Goal: Task Accomplishment & Management: Use online tool/utility

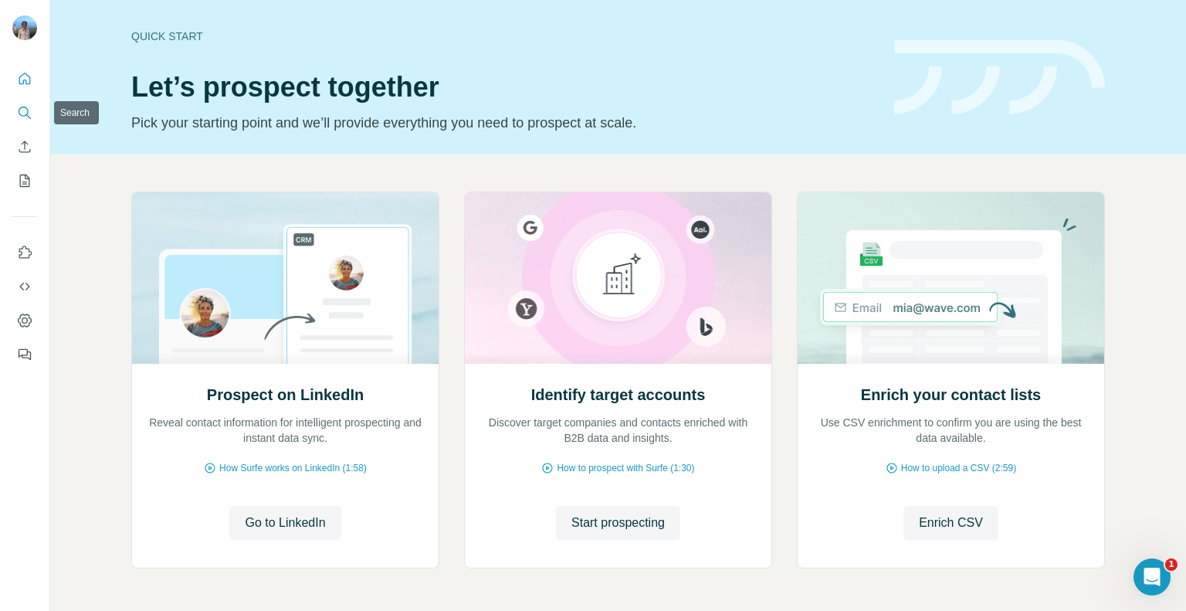
click at [28, 106] on icon "Search" at bounding box center [24, 112] width 15 height 15
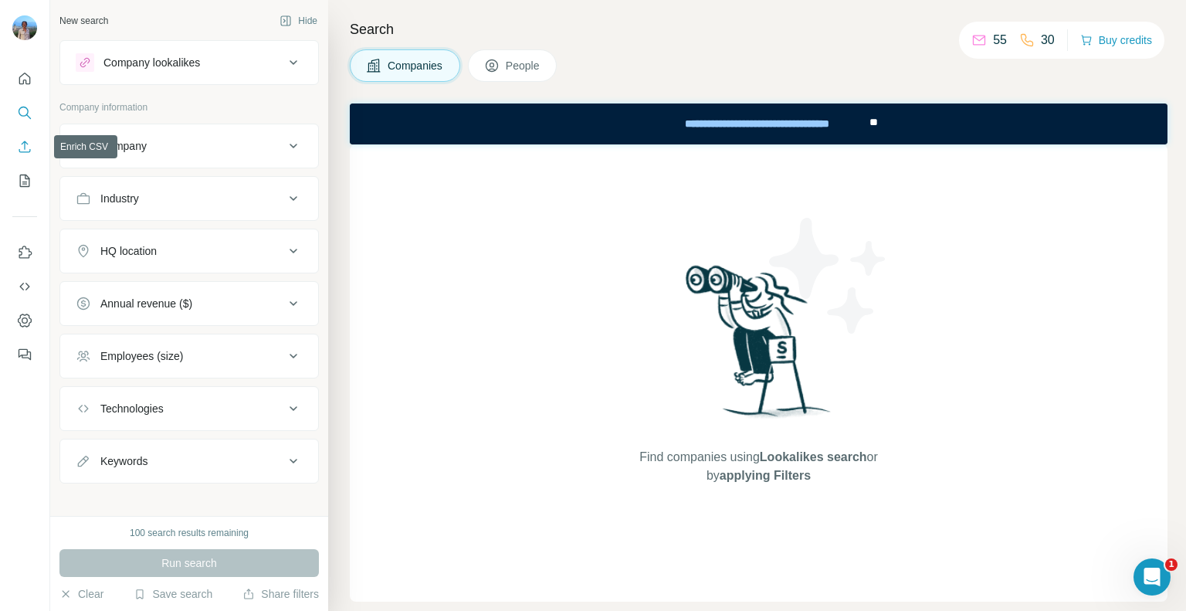
click at [22, 139] on icon "Enrich CSV" at bounding box center [24, 146] width 15 height 15
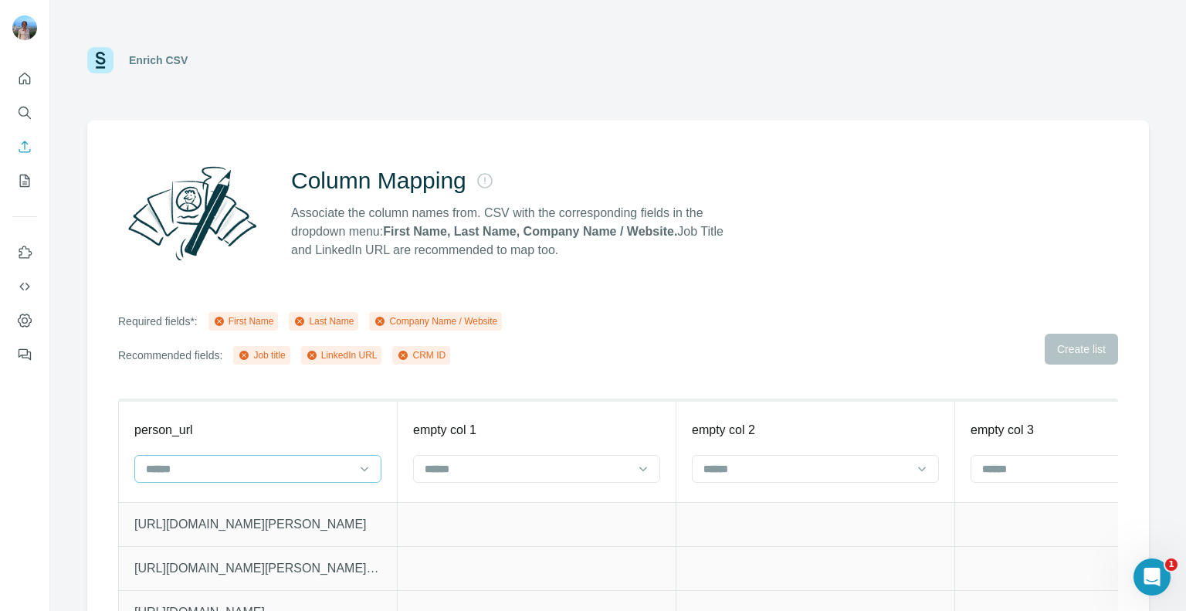
click at [275, 461] on input at bounding box center [248, 468] width 208 height 17
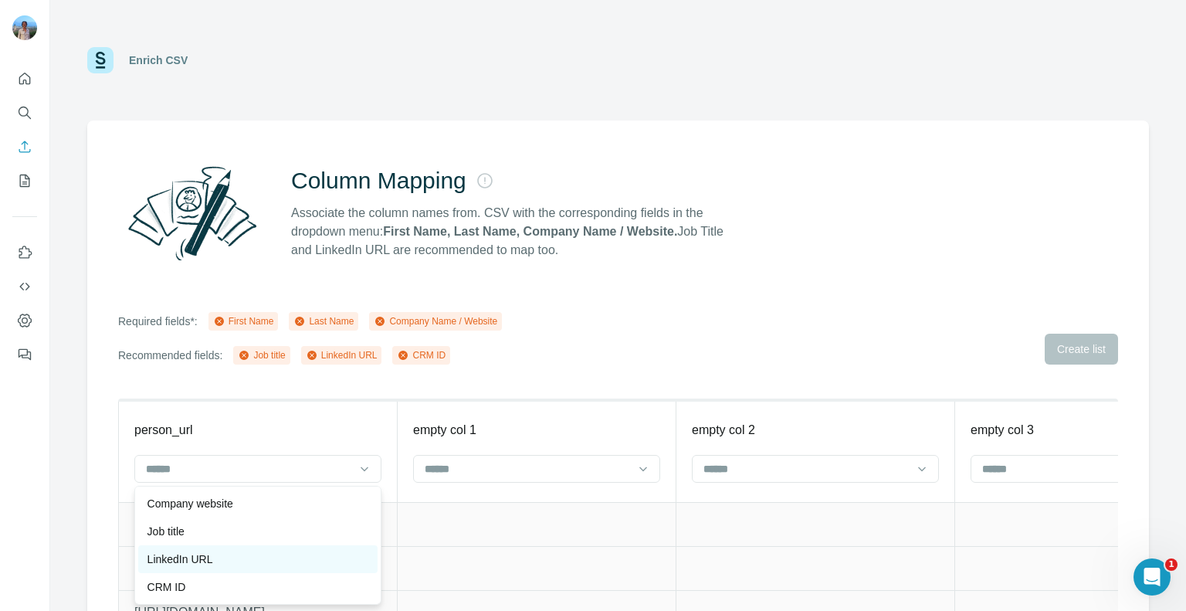
click at [218, 560] on div "LinkedIn URL" at bounding box center [257, 558] width 221 height 15
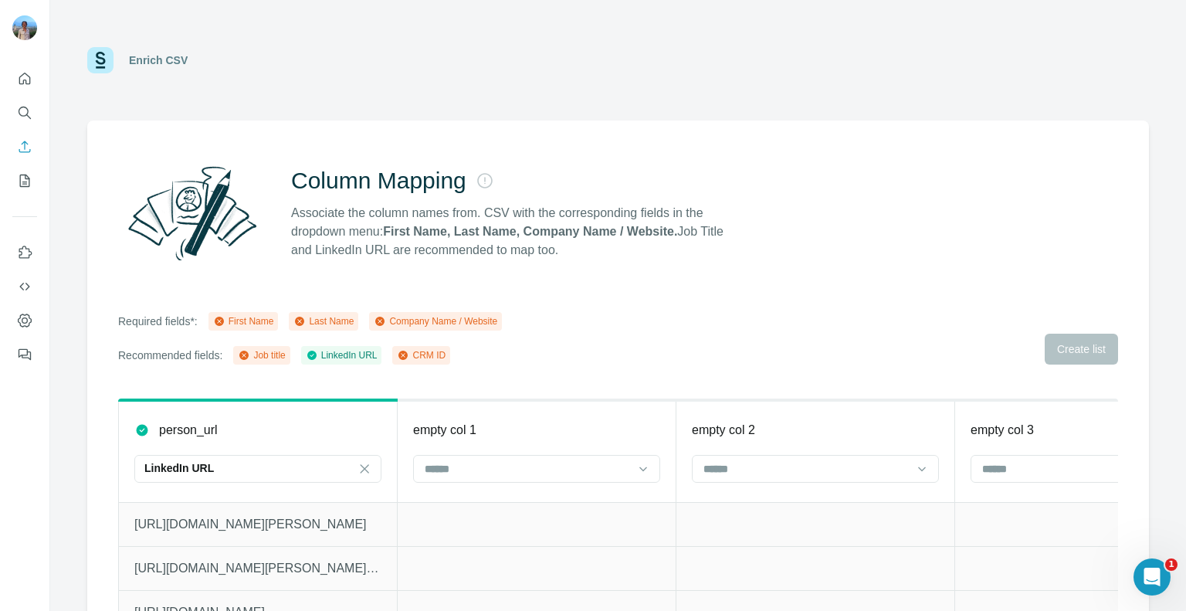
scroll to position [62, 0]
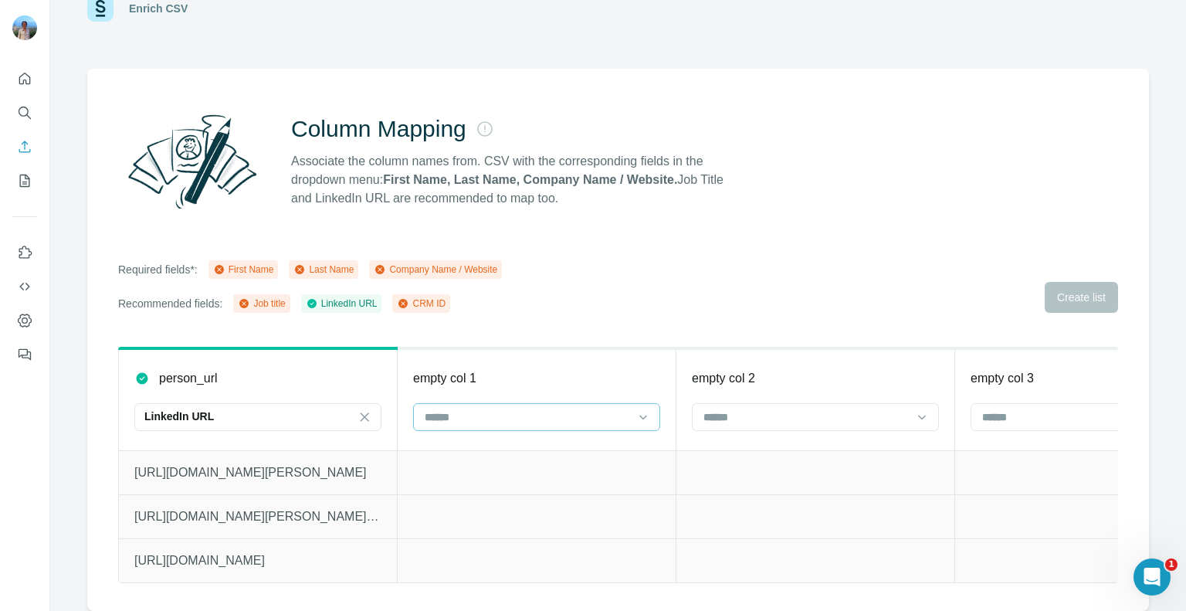
click at [519, 408] on input at bounding box center [527, 416] width 208 height 17
click at [496, 439] on div "First Name" at bounding box center [535, 440] width 221 height 15
click at [737, 408] on input at bounding box center [806, 416] width 208 height 17
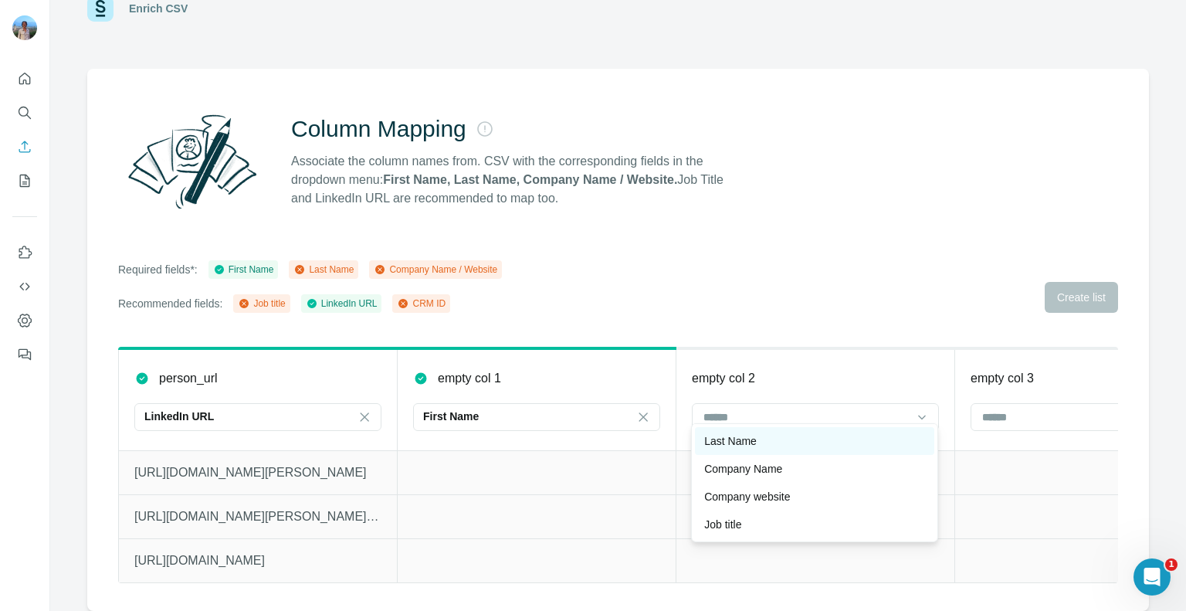
click at [730, 442] on p "Last Name" at bounding box center [730, 440] width 53 height 15
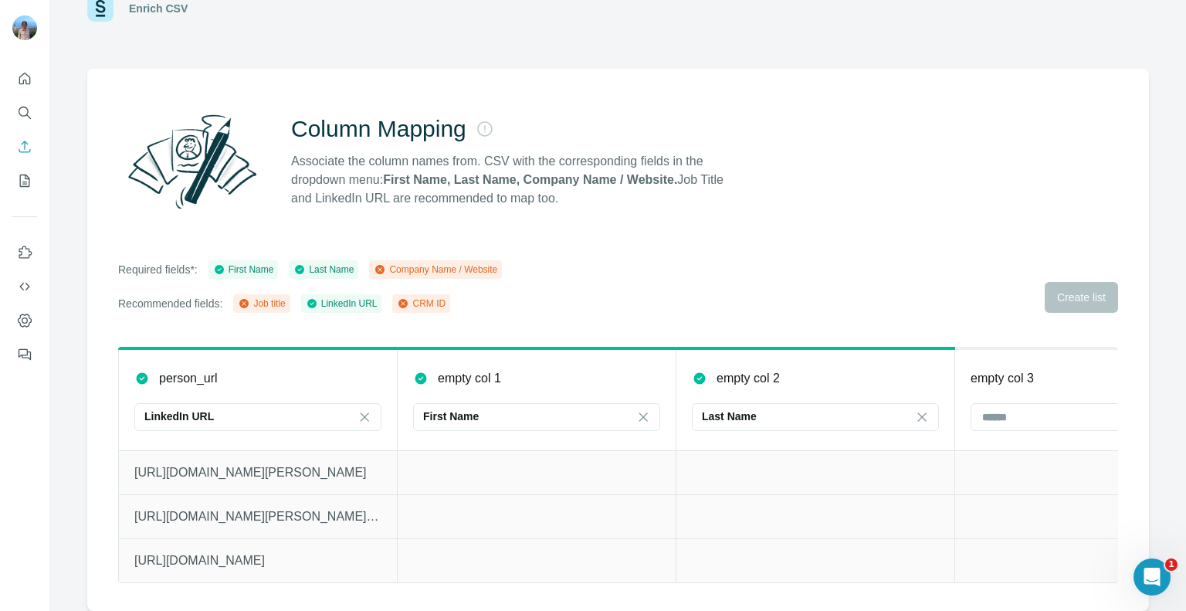
scroll to position [0, 0]
click at [976, 405] on div at bounding box center [1094, 417] width 247 height 28
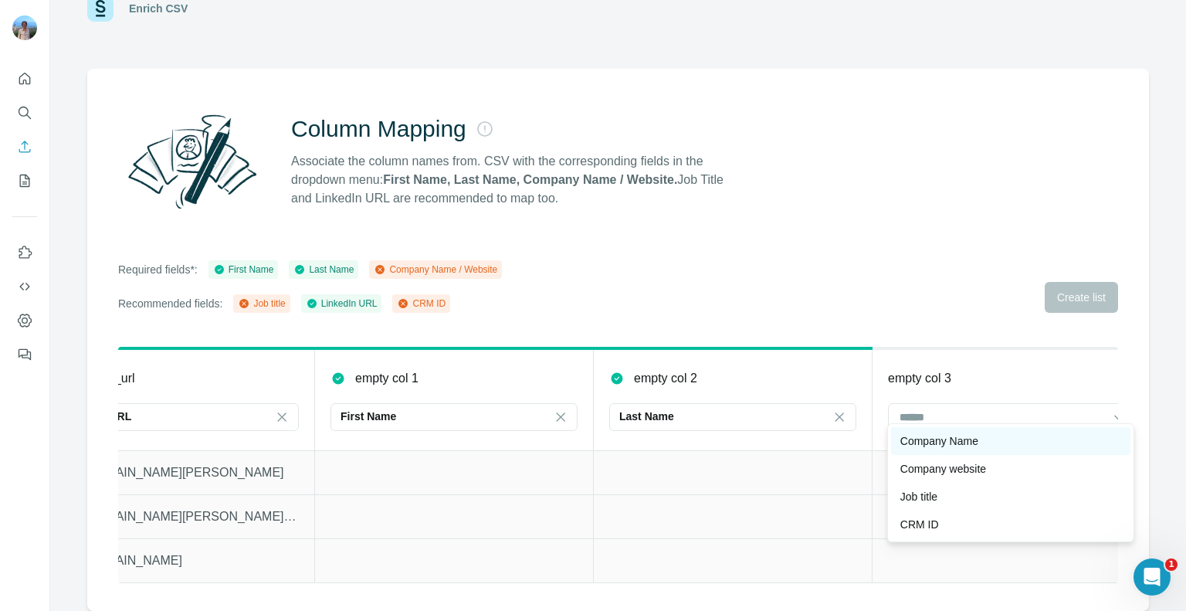
click at [966, 438] on p "Company Name" at bounding box center [939, 440] width 78 height 15
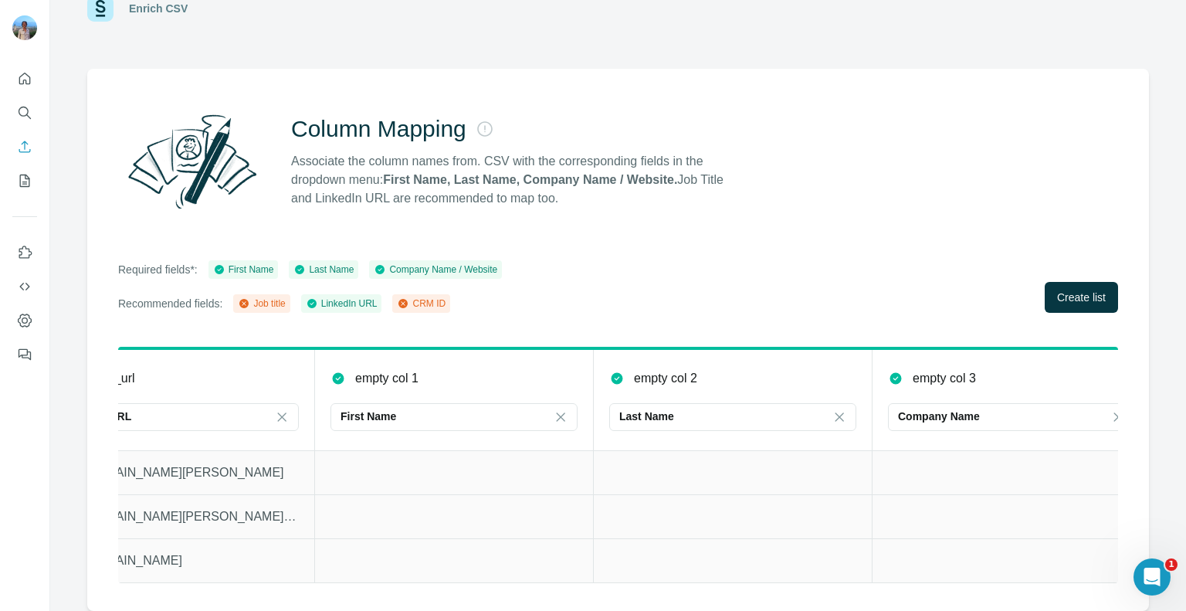
scroll to position [0, 127]
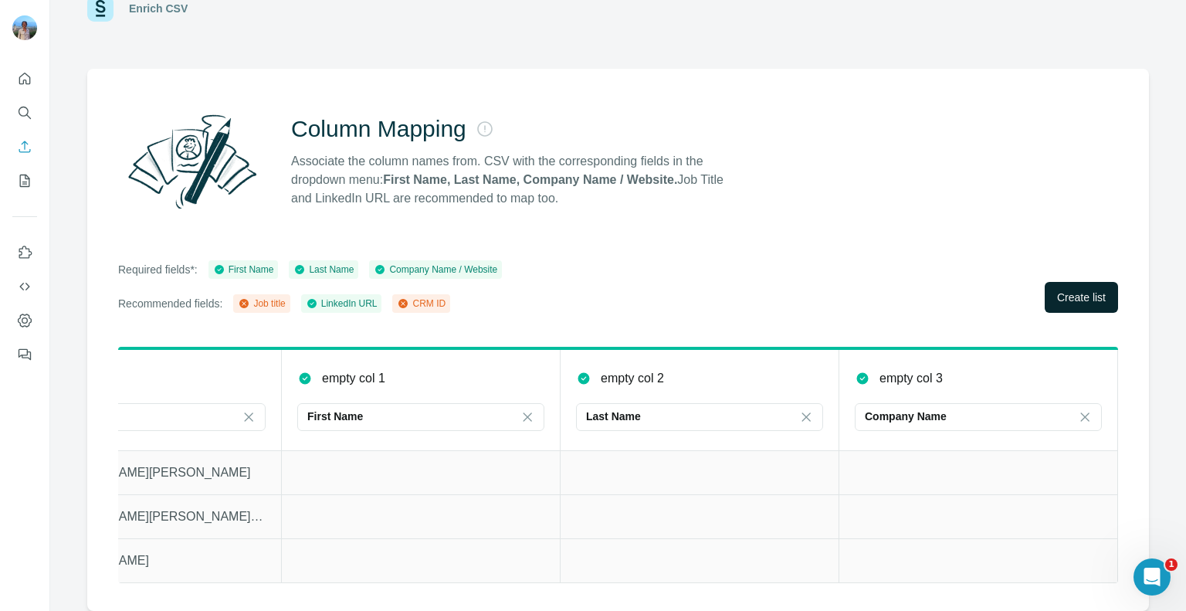
click at [1082, 290] on span "Create list" at bounding box center [1081, 297] width 49 height 15
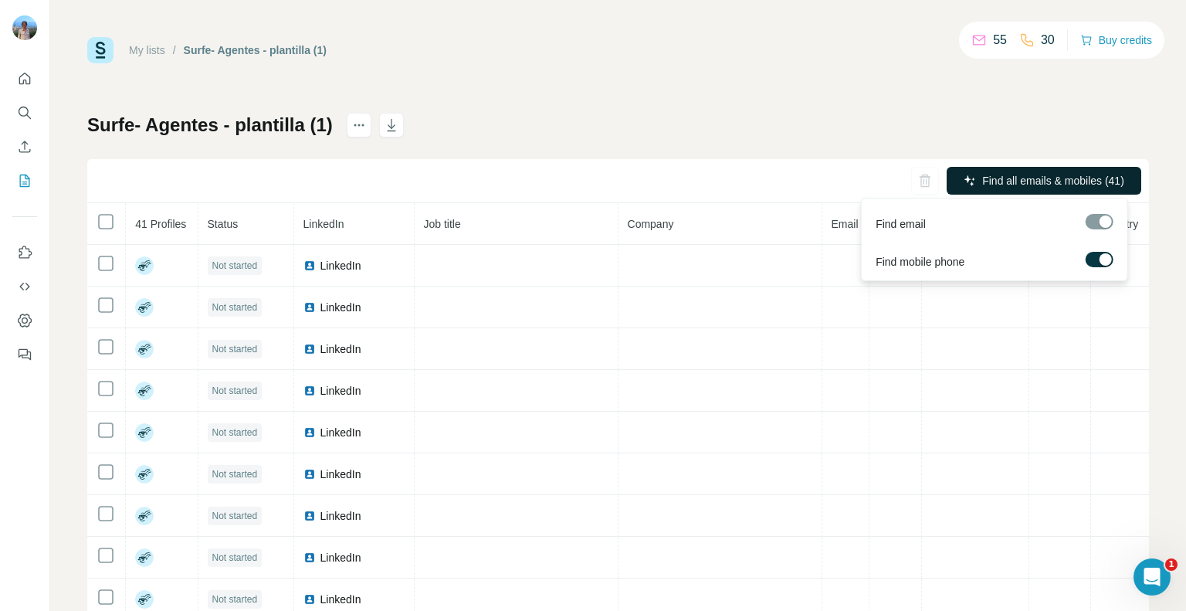
click at [993, 175] on span "Find all emails & mobiles (41)" at bounding box center [1053, 180] width 142 height 15
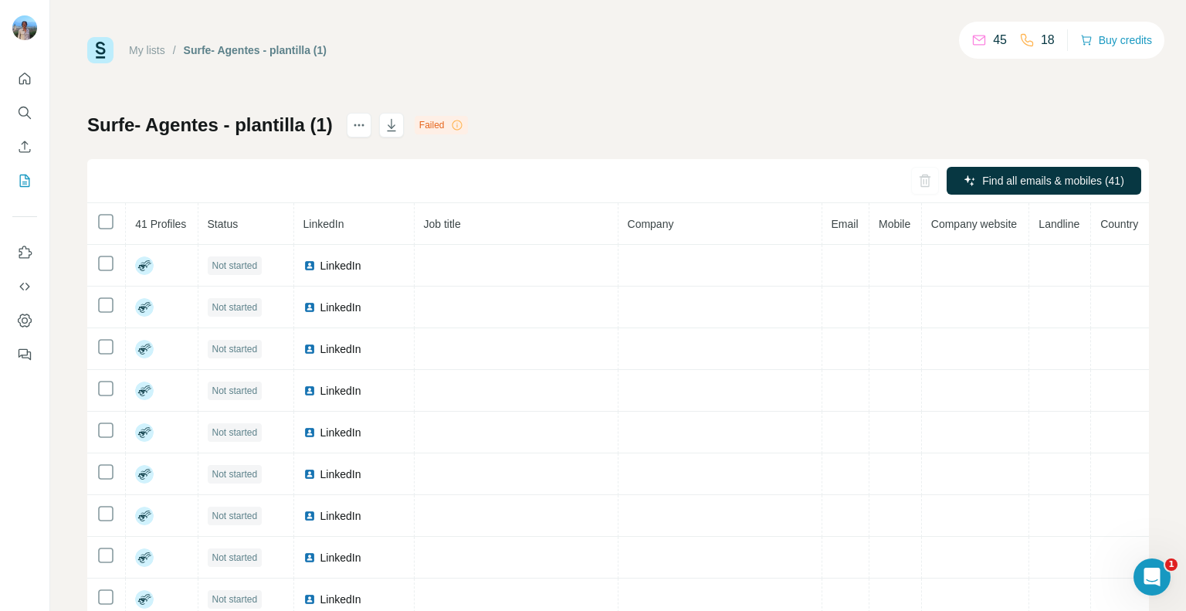
click at [453, 124] on icon at bounding box center [457, 125] width 12 height 12
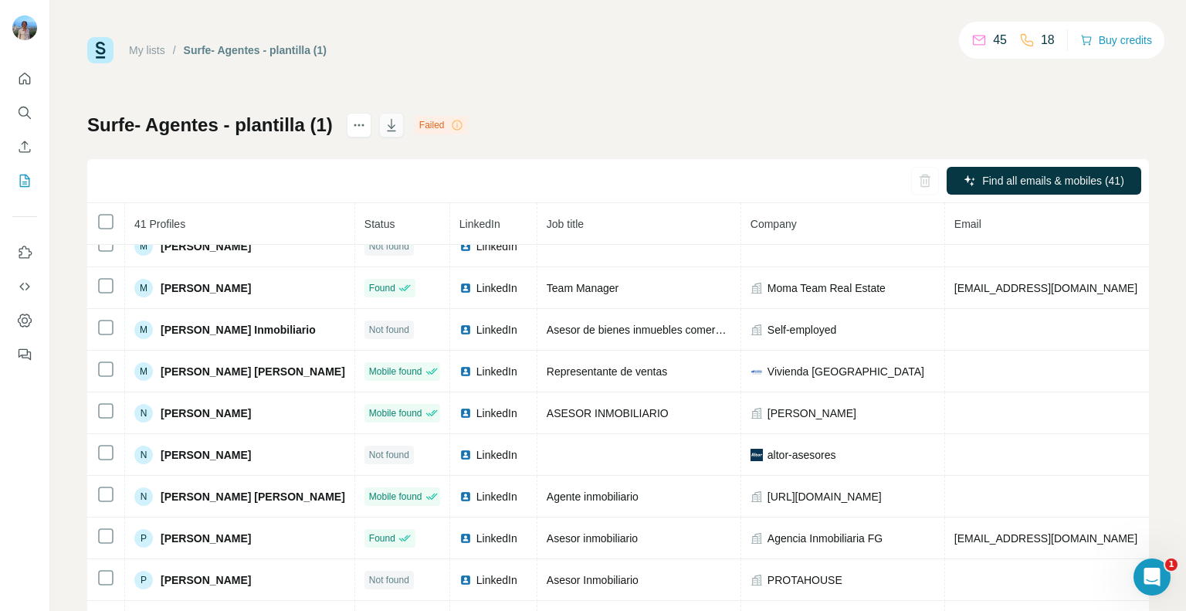
scroll to position [1241, 0]
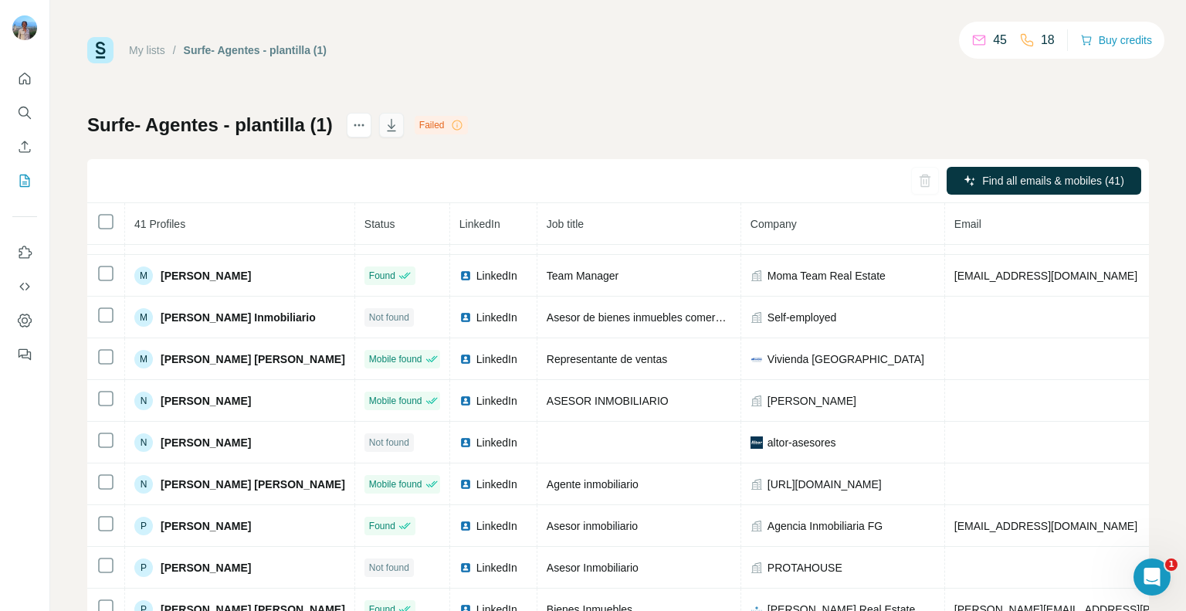
click at [388, 125] on icon "button" at bounding box center [392, 126] width 8 height 5
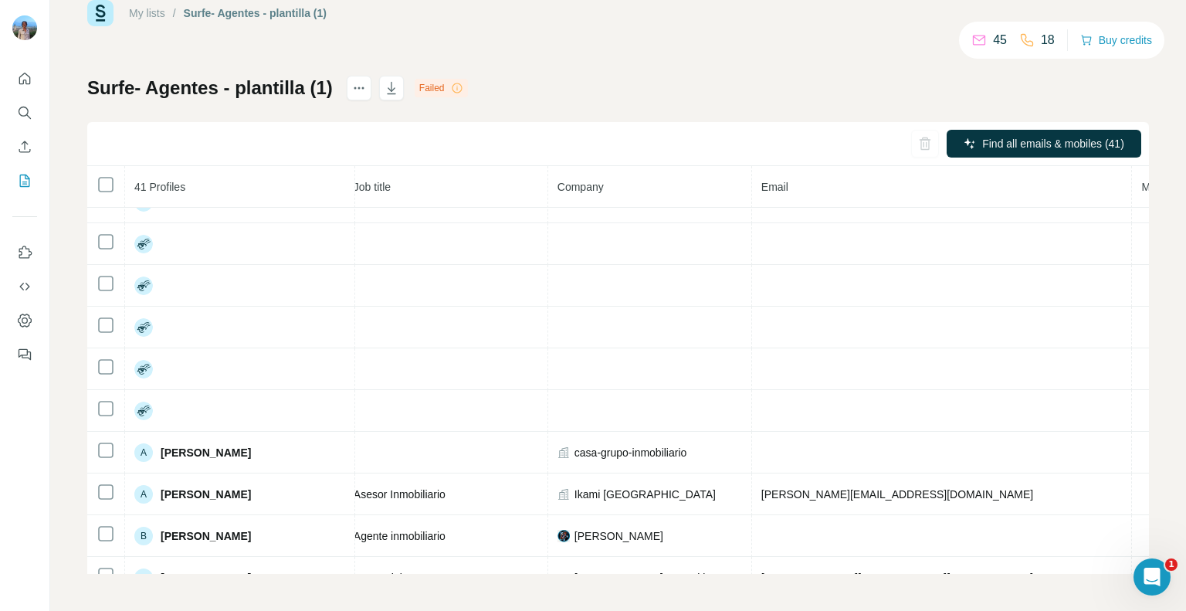
scroll to position [235, 0]
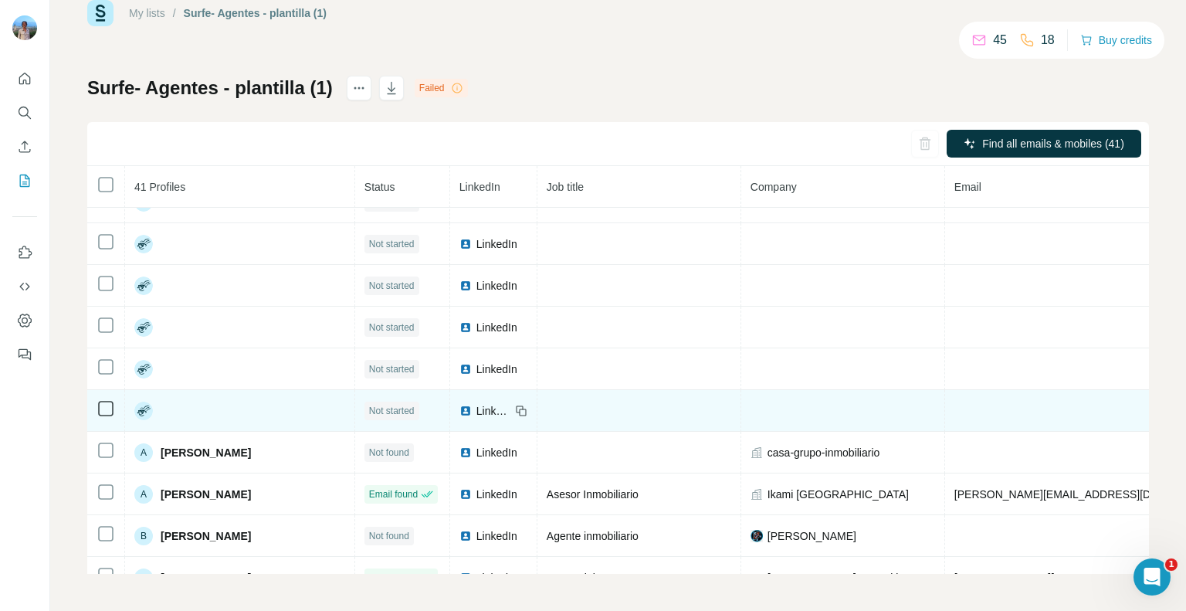
click at [491, 408] on span "LinkedIn" at bounding box center [493, 410] width 34 height 15
